Goal: Task Accomplishment & Management: Manage account settings

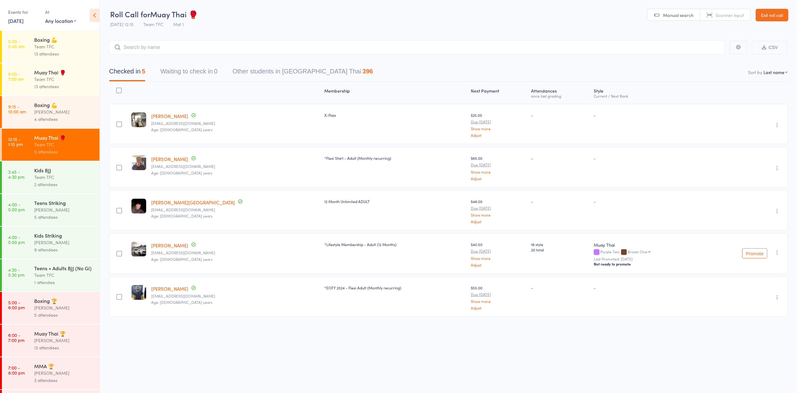
click at [682, 16] on span "Manual search" at bounding box center [678, 15] width 30 height 6
click at [96, 19] on icon at bounding box center [95, 15] width 10 height 13
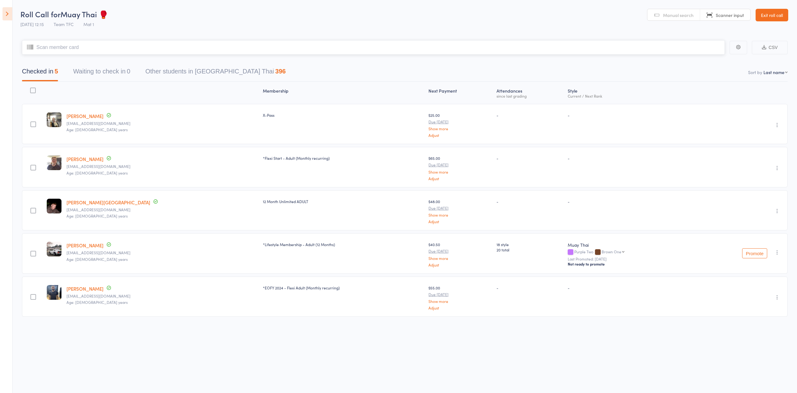
click at [120, 45] on input "search" at bounding box center [373, 47] width 703 height 14
click at [58, 49] on input "search" at bounding box center [373, 47] width 703 height 14
click at [6, 13] on icon at bounding box center [8, 13] width 10 height 13
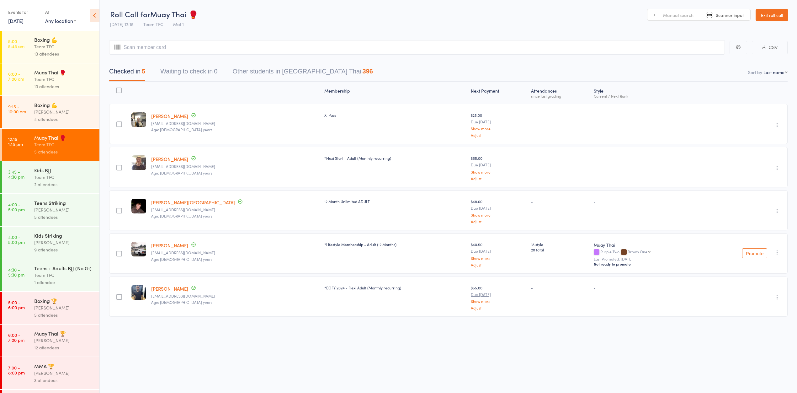
click at [205, 71] on button "Waiting to check in 0" at bounding box center [188, 73] width 57 height 17
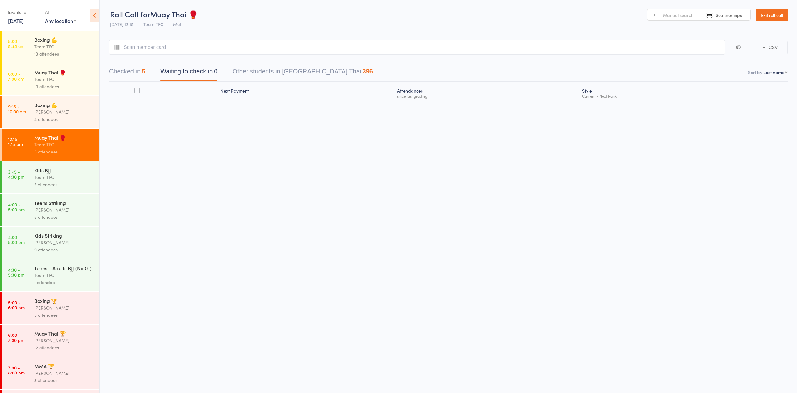
drag, startPoint x: 136, startPoint y: 71, endPoint x: 131, endPoint y: 69, distance: 5.5
click at [133, 70] on button "Checked in 5" at bounding box center [127, 73] width 36 height 17
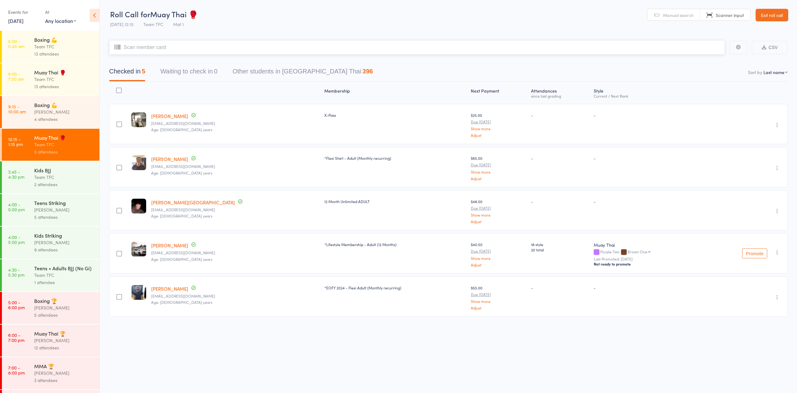
click at [140, 48] on input "search" at bounding box center [417, 47] width 616 height 14
type input "[PERSON_NAME]"
type input "brya"
type input "n"
click at [186, 45] on input "search" at bounding box center [417, 47] width 616 height 14
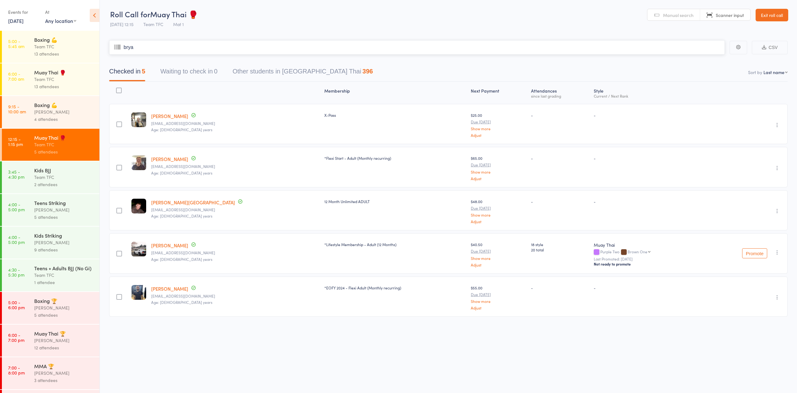
type input "[PERSON_NAME]"
click at [222, 20] on header "Roll Call for Muay Thai 🥊 [DATE] 12:15 Team TFC Mat 1 Manual search Scanner inp…" at bounding box center [449, 15] width 698 height 31
click at [374, 52] on input "search" at bounding box center [417, 47] width 616 height 14
type input "liisa"
click at [346, 21] on header "Roll Call for Muay Thai 🥊 [DATE] 12:15 Team TFC Mat 1 Manual search Scanner inp…" at bounding box center [449, 15] width 698 height 31
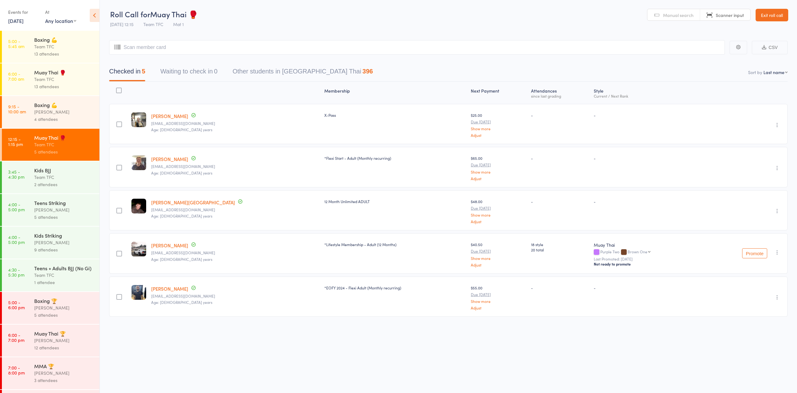
click at [93, 18] on icon at bounding box center [95, 15] width 10 height 13
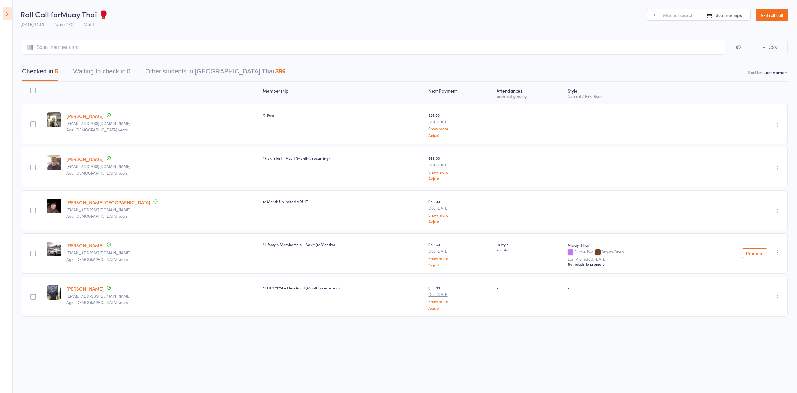
click at [774, 14] on link "Exit roll call" at bounding box center [772, 15] width 33 height 13
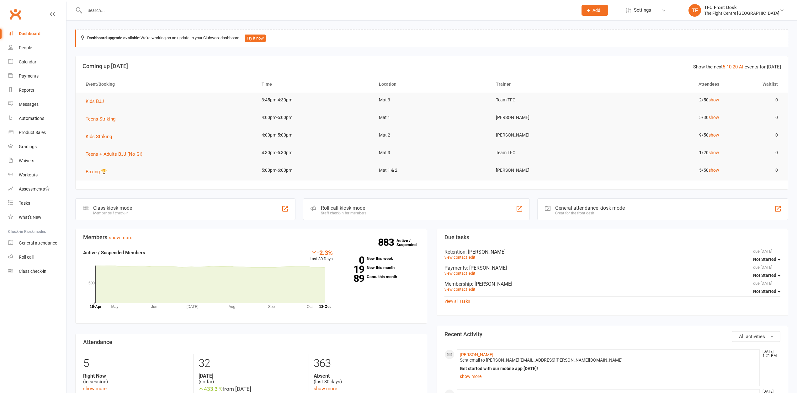
click at [93, 12] on input "text" at bounding box center [328, 10] width 491 height 9
click at [142, 7] on input "text" at bounding box center [328, 10] width 491 height 9
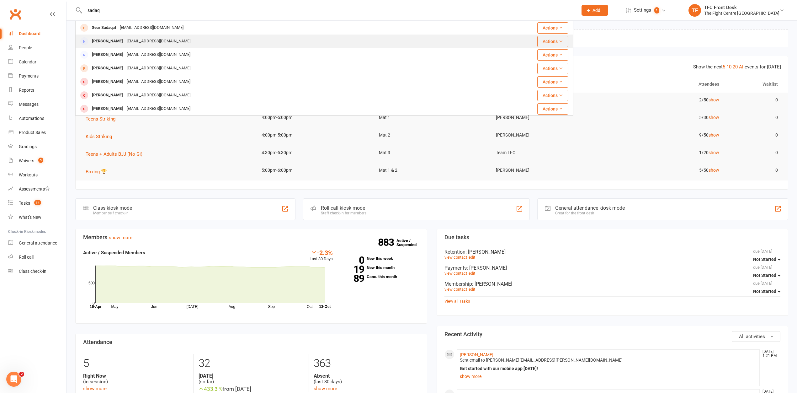
type input "sadaq"
click at [134, 43] on div "Masumeashoori29@gmail.com" at bounding box center [158, 41] width 67 height 9
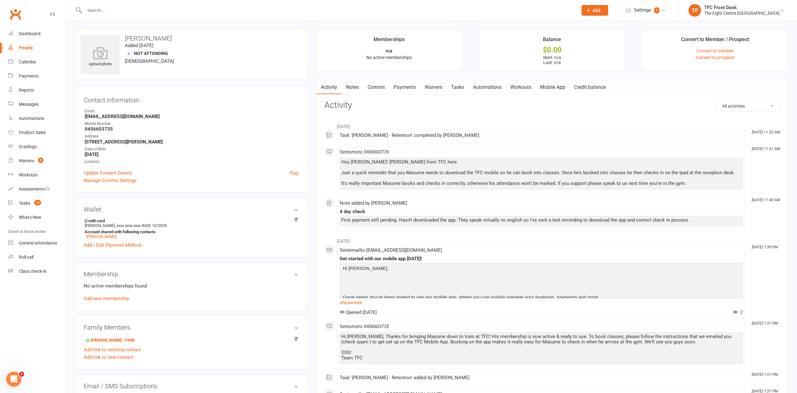
drag, startPoint x: 182, startPoint y: 40, endPoint x: 162, endPoint y: 37, distance: 20.9
click at [162, 37] on h3 "Mohammad Sadaqat" at bounding box center [191, 38] width 221 height 7
copy h3 "Sadaqat"
click at [123, 10] on input "text" at bounding box center [328, 10] width 491 height 9
paste input "Sadaqat"
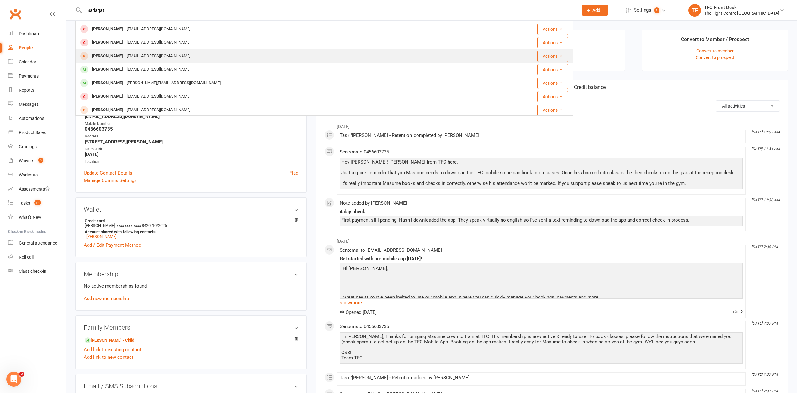
scroll to position [162, 0]
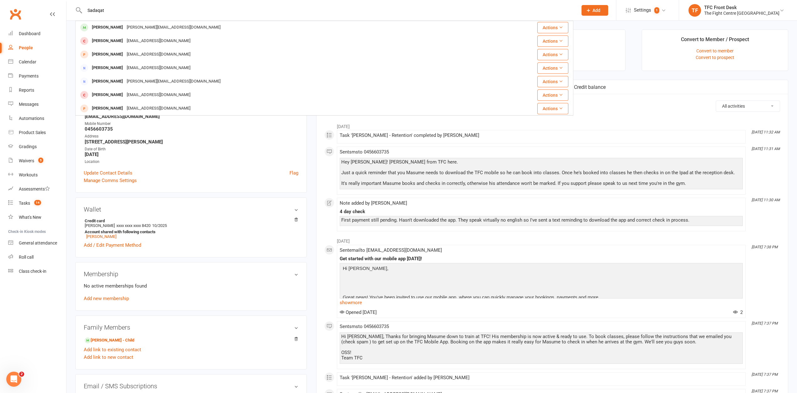
drag, startPoint x: 111, startPoint y: 11, endPoint x: 87, endPoint y: 5, distance: 24.3
click at [87, 5] on div "Sadaqat Sear Sadaqat Sahailasedaqut98@gmail.com Actions Mohammad Sadaqat Masume…" at bounding box center [324, 10] width 498 height 20
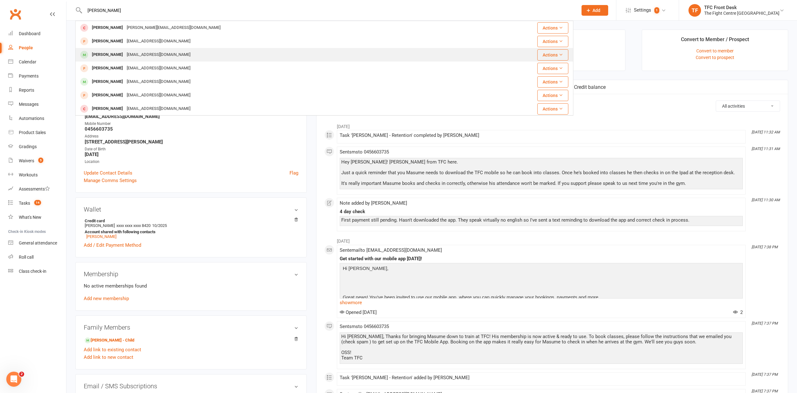
type input "Mohammad"
click at [149, 54] on div "Mohammadtana@yahoo.com" at bounding box center [158, 54] width 67 height 9
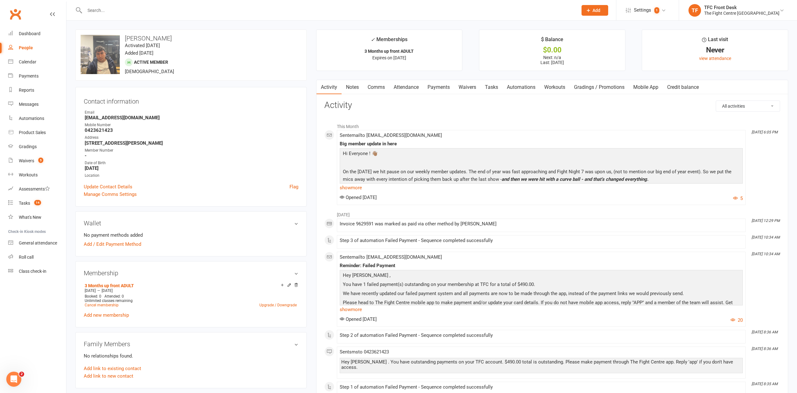
click at [140, 8] on input "text" at bounding box center [328, 10] width 491 height 9
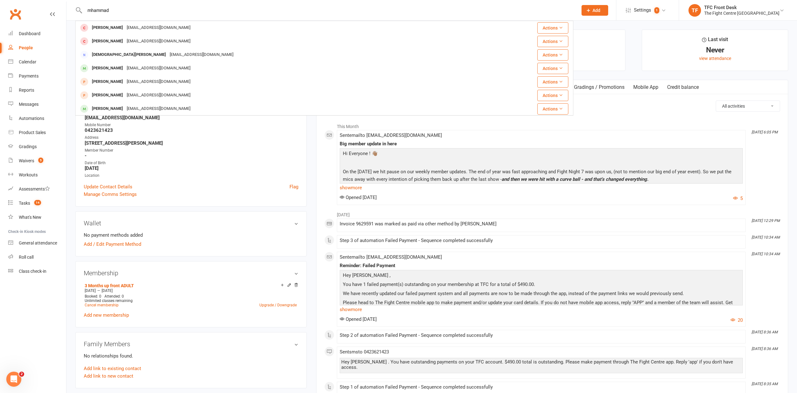
drag, startPoint x: 134, startPoint y: 12, endPoint x: 65, endPoint y: 11, distance: 68.4
click at [66, 2] on header "mhammad Muhammad Mir Taqi384@gmail.com Actions Adam Muhammad Adamdawud@gmail.co…" at bounding box center [398, 2] width 797 height 0
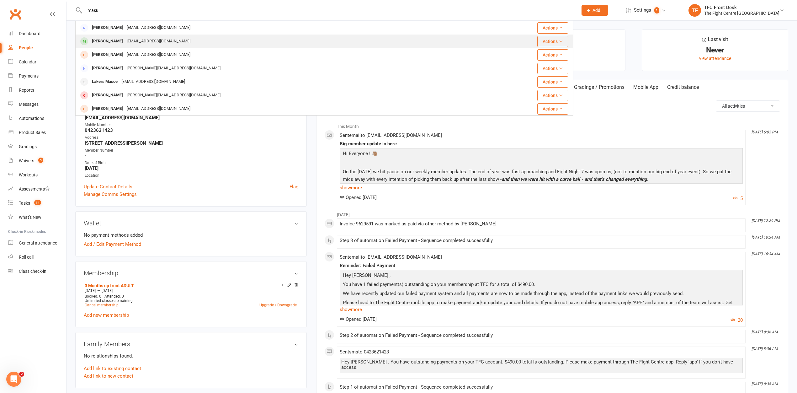
type input "masu"
click at [123, 43] on div "Masume Ashoori" at bounding box center [107, 41] width 35 height 9
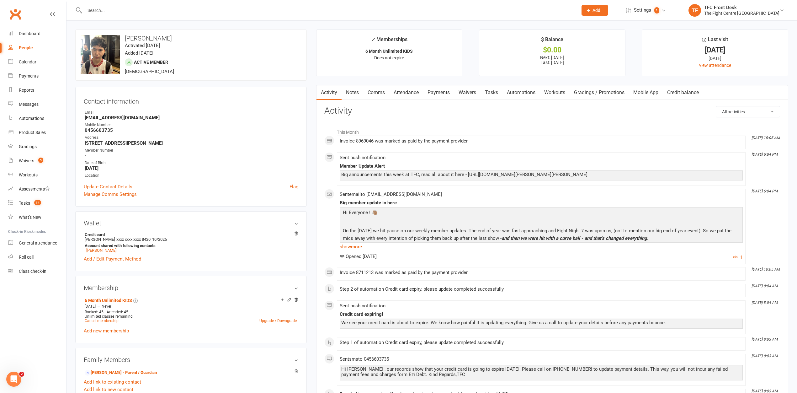
click at [380, 90] on link "Comms" at bounding box center [376, 92] width 26 height 14
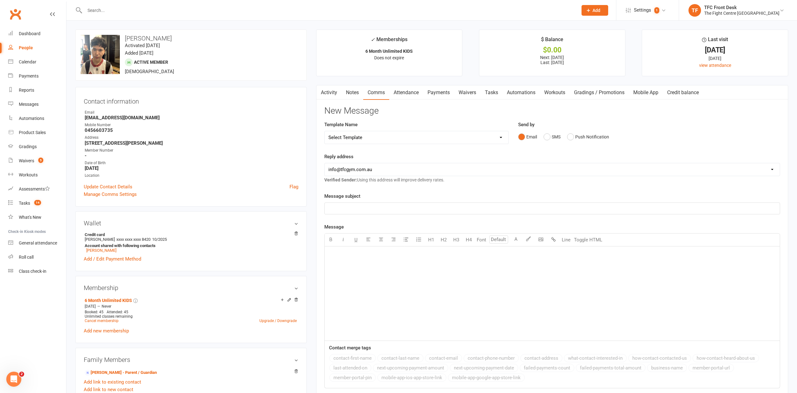
click at [386, 137] on select "Select Template [Email] A Mobile app invitation (1) [Email] Mobile app invitati…" at bounding box center [417, 137] width 184 height 13
select select "27"
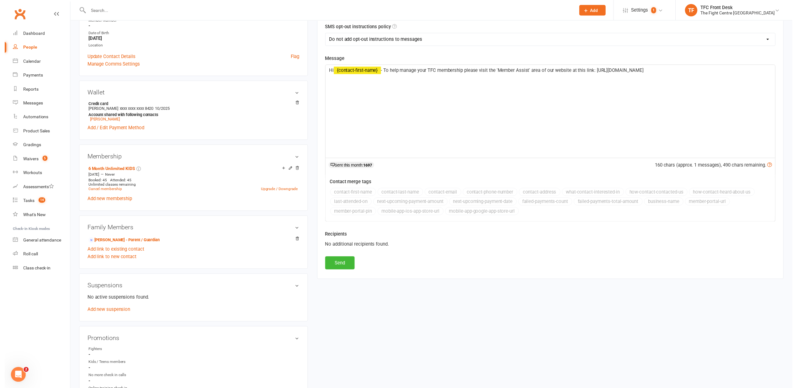
scroll to position [134, 0]
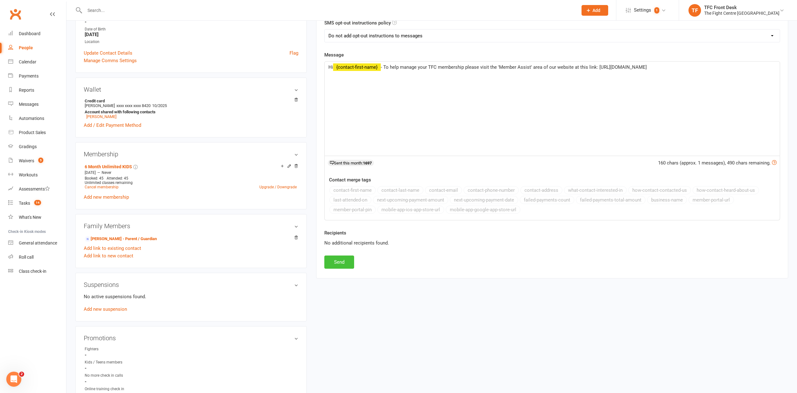
click at [330, 261] on button "Send" at bounding box center [339, 261] width 30 height 13
select select
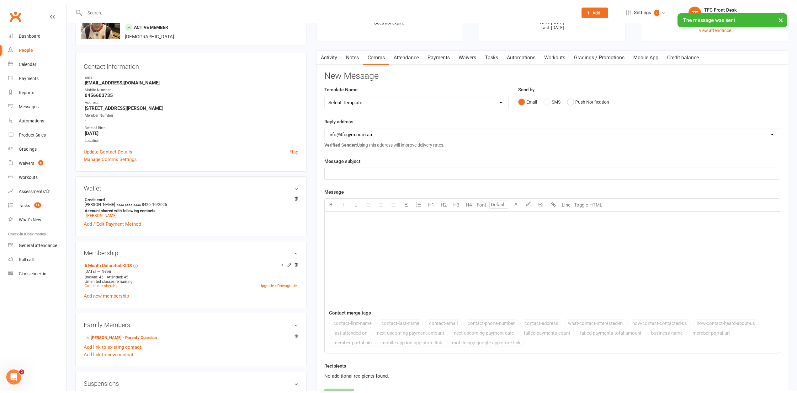
scroll to position [0, 0]
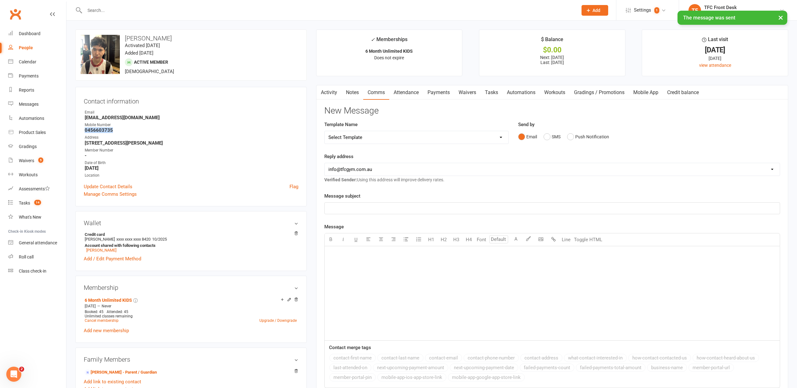
drag, startPoint x: 112, startPoint y: 130, endPoint x: 82, endPoint y: 129, distance: 29.8
click at [82, 129] on div "Contact information Owner Email gutsrahman@gmail.com Mobile Number 0456603735 A…" at bounding box center [191, 147] width 232 height 120
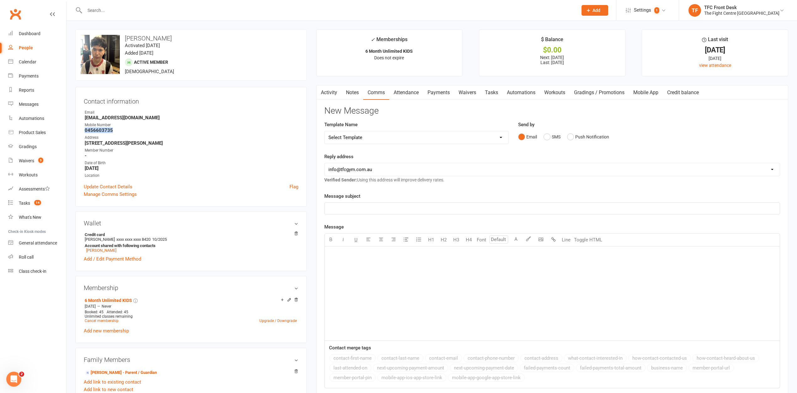
click at [115, 130] on strong "0456603735" at bounding box center [192, 130] width 214 height 6
drag, startPoint x: 139, startPoint y: 118, endPoint x: 78, endPoint y: 118, distance: 61.8
click at [78, 118] on div "Contact information Owner Email gutsrahman@gmail.com Mobile Number 0456603735 A…" at bounding box center [191, 147] width 232 height 120
click at [178, 83] on contact-information "upload photo change photo Masume Ashoori Activated 31 March, 2025 Added 31 Marc…" at bounding box center [191, 117] width 232 height 177
drag, startPoint x: 76, startPoint y: 21, endPoint x: 50, endPoint y: 28, distance: 26.9
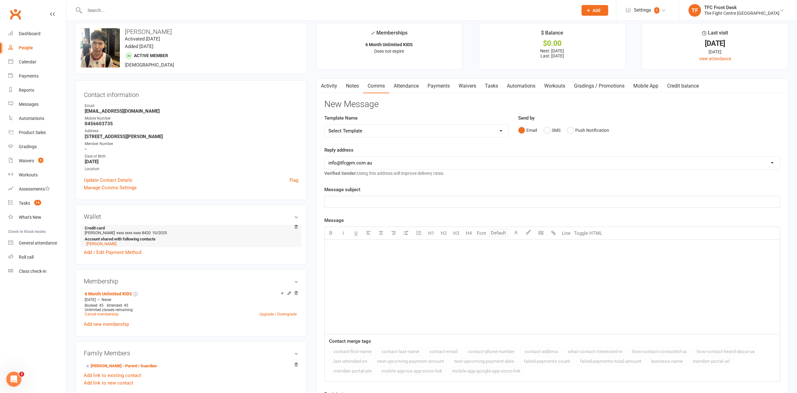
scroll to position [11, 0]
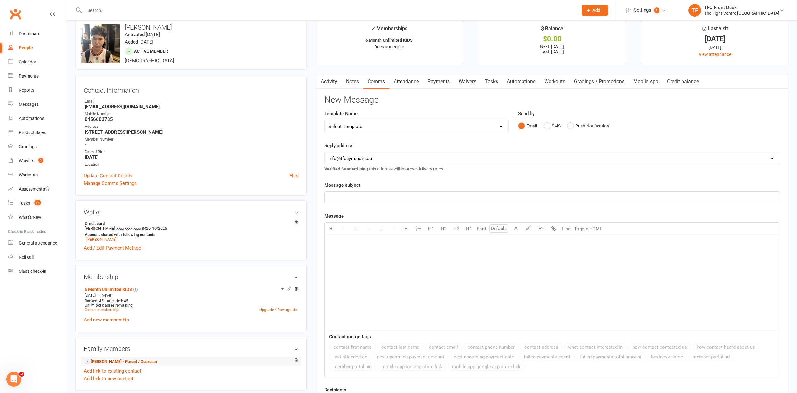
click at [139, 362] on link "Mohammad Sadaqat - Parent / Guardian" at bounding box center [121, 361] width 72 height 7
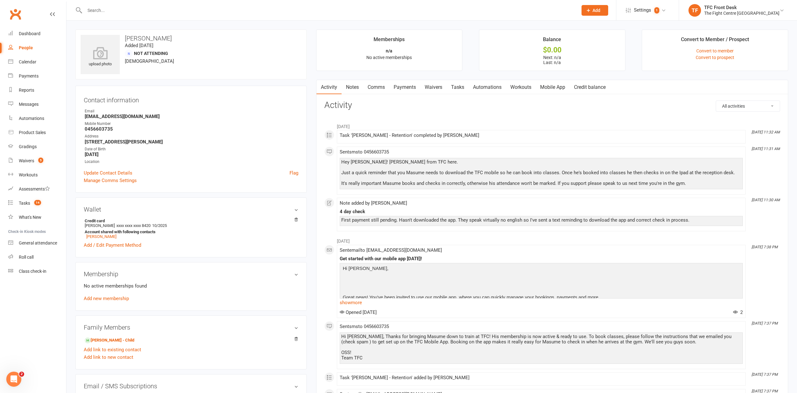
click at [190, 52] on div "upload photo Mohammad Sadaqat Added 31 March, 2025 Not Attending 59 years old" at bounding box center [191, 54] width 232 height 50
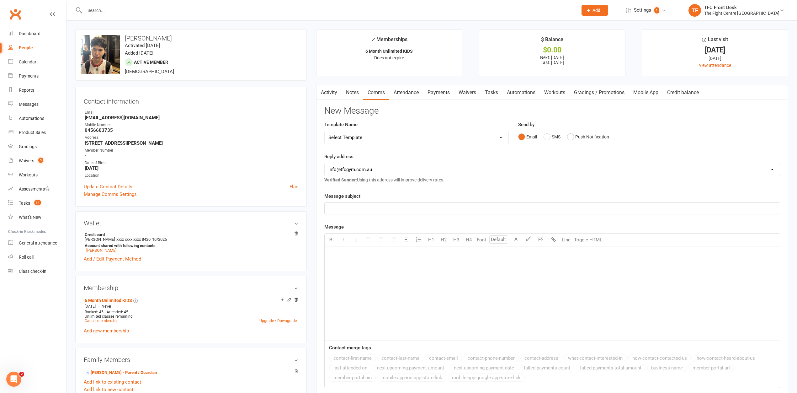
click at [474, 48] on ul "✓ Memberships 6 Month Unlimited KIDS Does not expire $ Balance $0.00 Next: 17 O…" at bounding box center [552, 52] width 472 height 47
click at [355, 92] on link "Notes" at bounding box center [353, 92] width 22 height 14
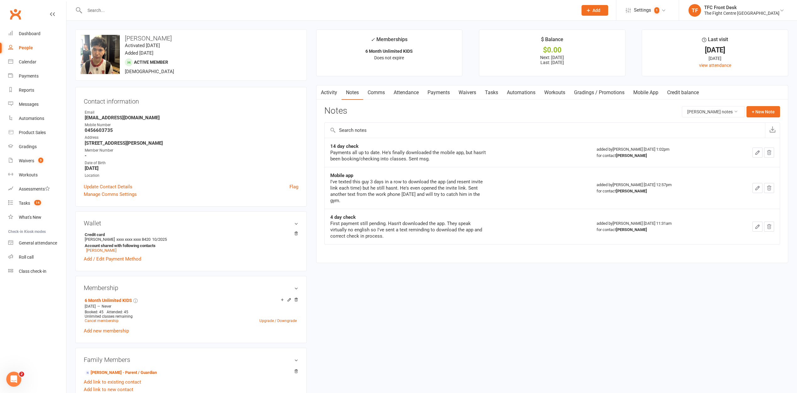
drag, startPoint x: 73, startPoint y: 53, endPoint x: 65, endPoint y: 50, distance: 9.0
click at [385, 94] on link "Comms" at bounding box center [376, 92] width 26 height 14
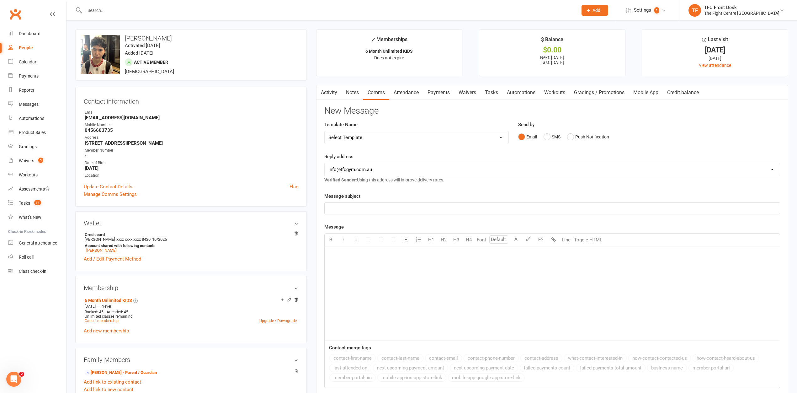
click at [353, 89] on link "Notes" at bounding box center [353, 92] width 22 height 14
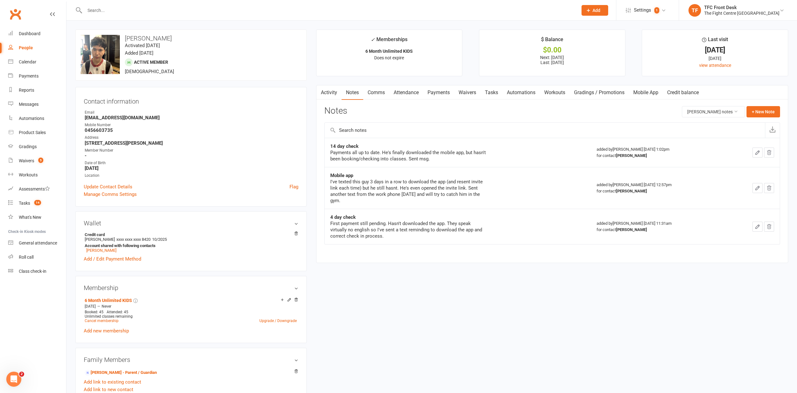
click at [335, 91] on link "Activity" at bounding box center [329, 92] width 25 height 14
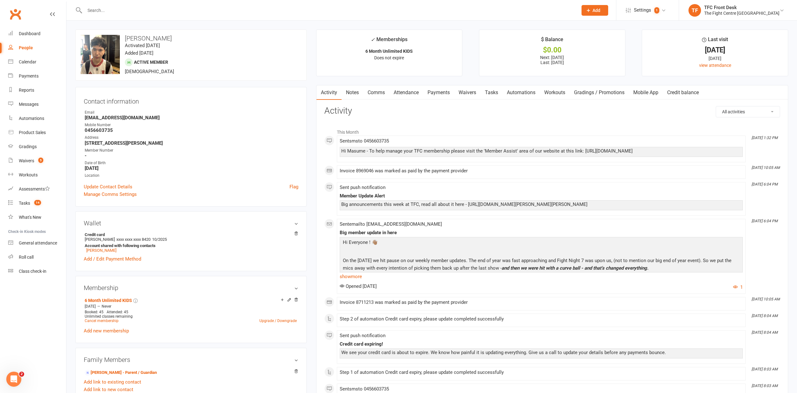
click at [476, 56] on ul "✓ Memberships 6 Month Unlimited KIDS Does not expire $ Balance $0.00 Next: 17 O…" at bounding box center [552, 52] width 472 height 47
click at [353, 91] on link "Notes" at bounding box center [353, 92] width 22 height 14
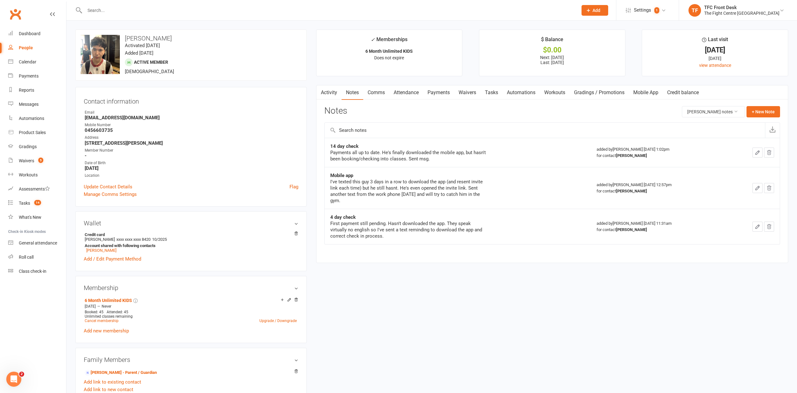
click at [328, 94] on link "Activity" at bounding box center [329, 92] width 25 height 14
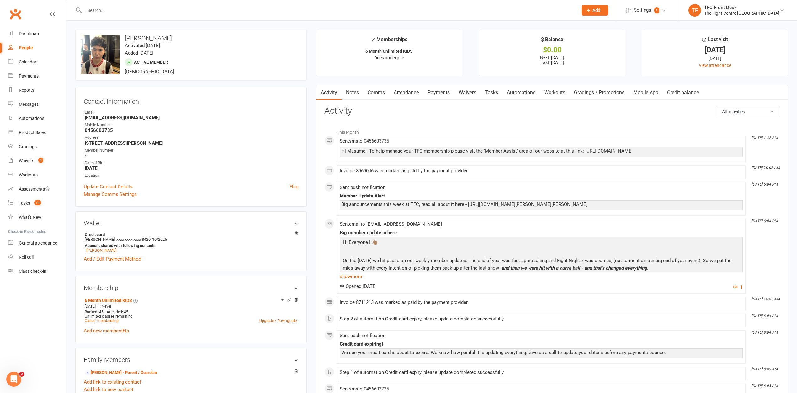
click at [395, 55] on li "✓ Memberships 6 Month Unlimited KIDS Does not expire" at bounding box center [389, 52] width 147 height 47
click at [463, 39] on ul "✓ Memberships 6 Month Unlimited KIDS Does not expire $ Balance $0.00 Next: 17 O…" at bounding box center [552, 52] width 472 height 47
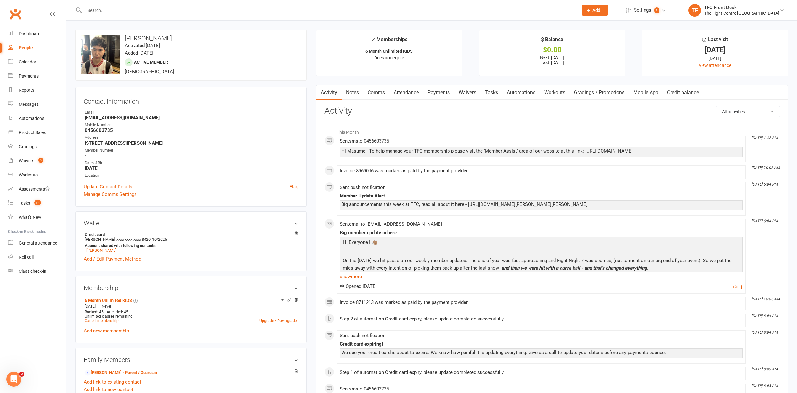
click at [462, 31] on li "✓ Memberships 6 Month Unlimited KIDS Does not expire" at bounding box center [389, 52] width 147 height 47
click at [472, 44] on ul "✓ Memberships 6 Month Unlimited KIDS Does not expire $ Balance $0.00 Next: 17 O…" at bounding box center [552, 52] width 472 height 47
